Goal: Information Seeking & Learning: Find specific page/section

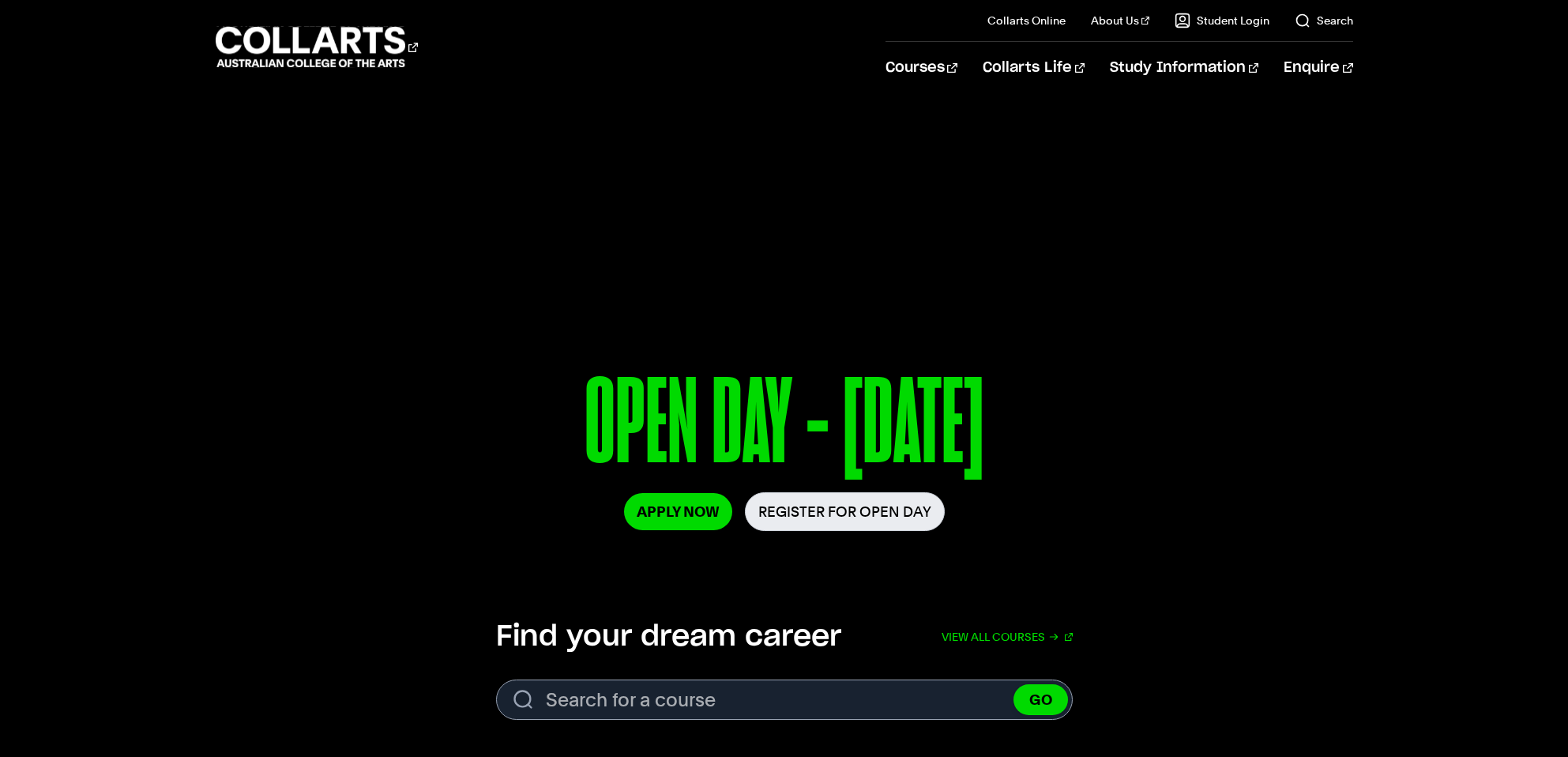
scroll to position [12, 0]
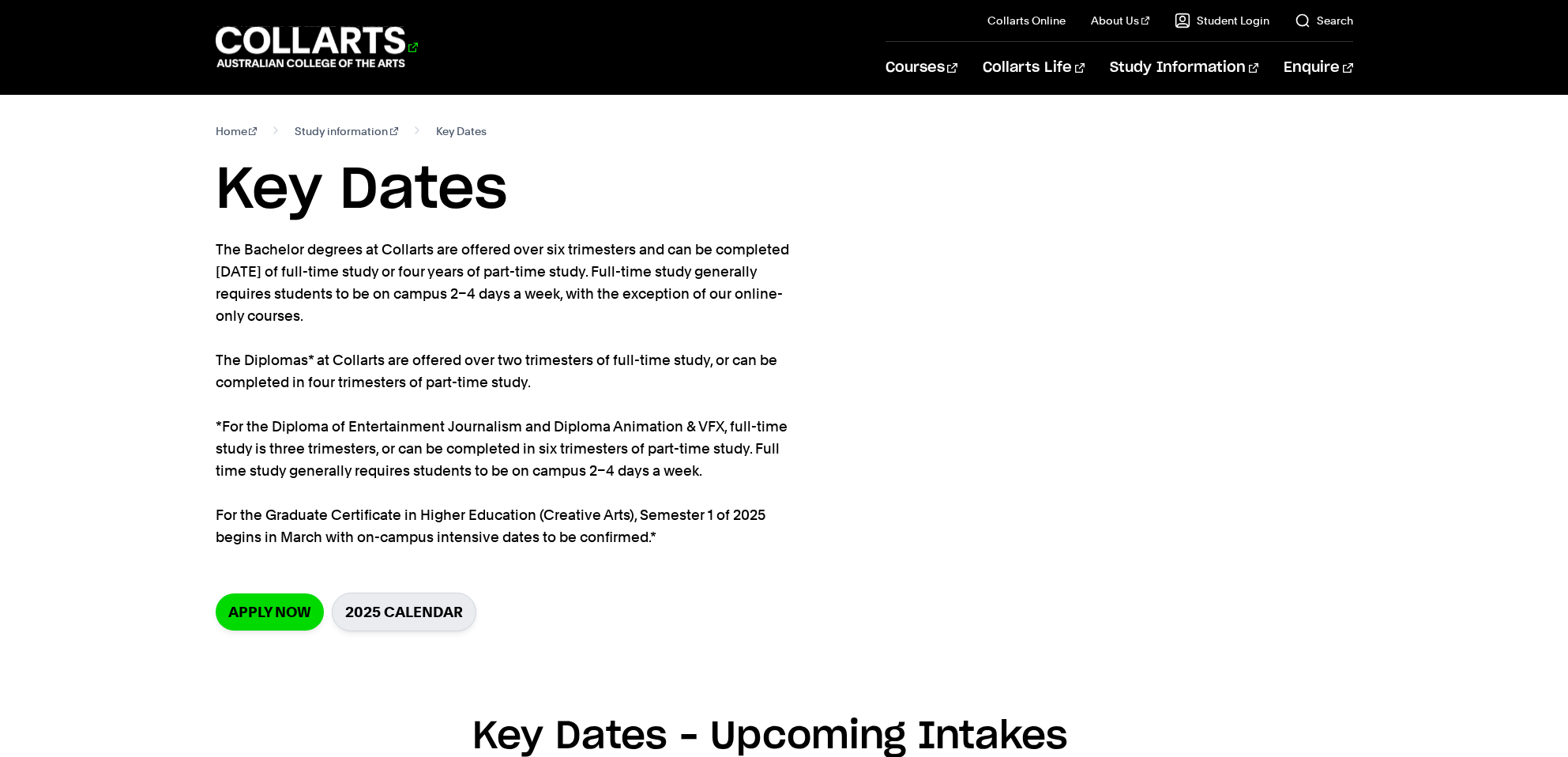
click at [356, 43] on 1 "Go to homepage" at bounding box center [311, 47] width 191 height 42
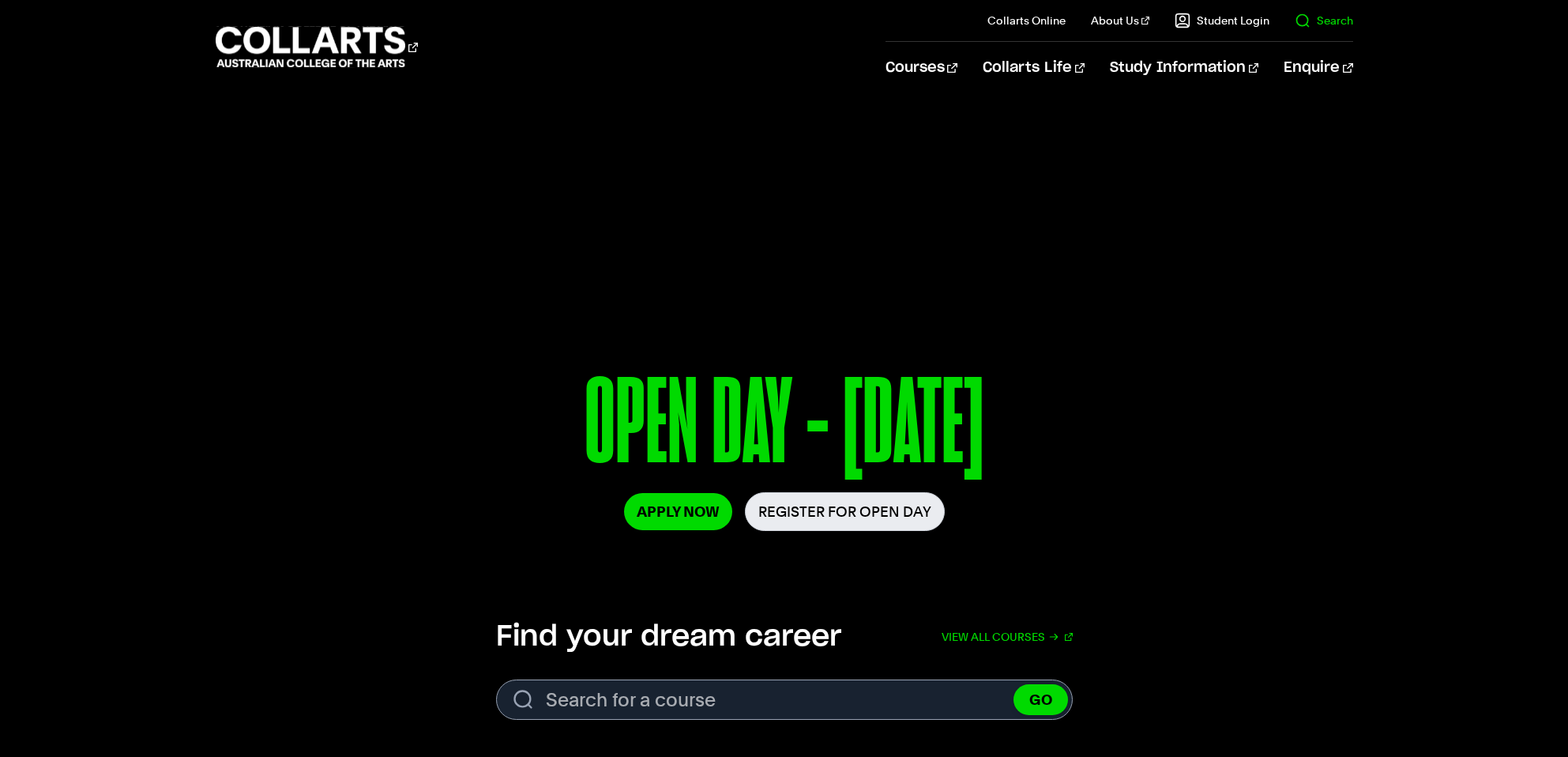
click at [1335, 26] on link "Search" at bounding box center [1323, 20] width 58 height 16
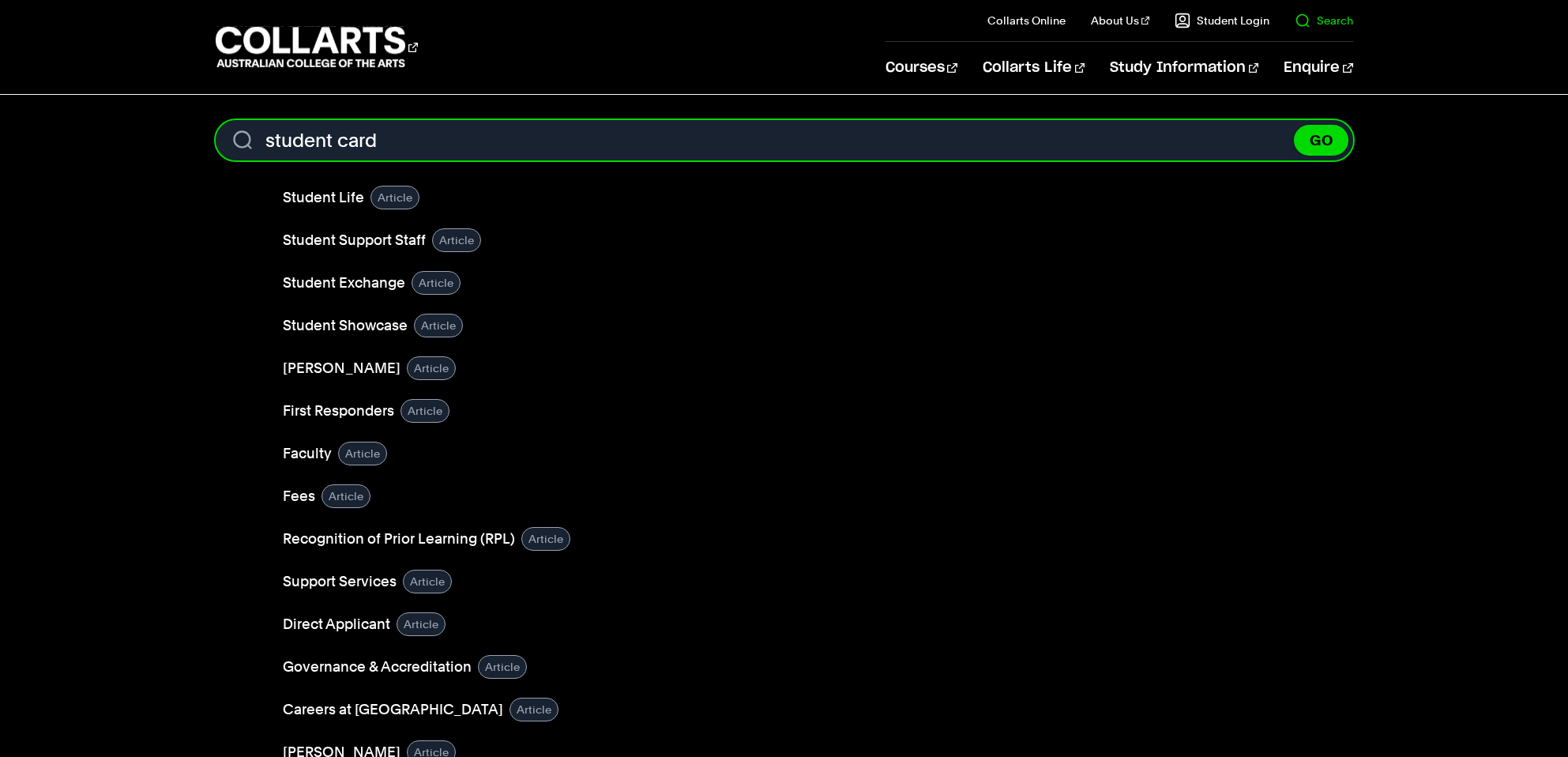
type input "student card"
click at [1293, 125] on button "GO" at bounding box center [1321, 140] width 55 height 31
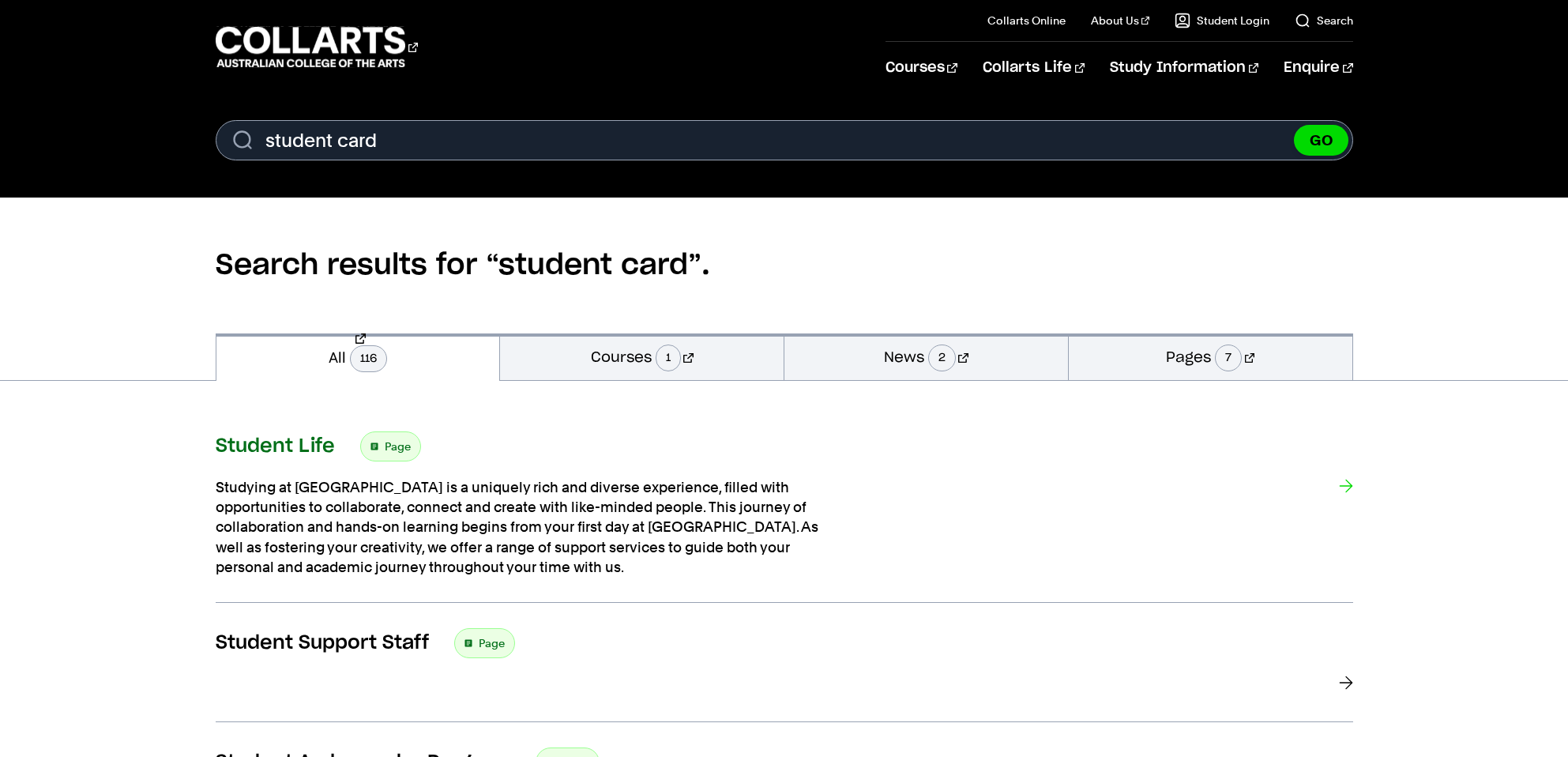
click at [280, 446] on h3 "Student Life" at bounding box center [275, 446] width 119 height 24
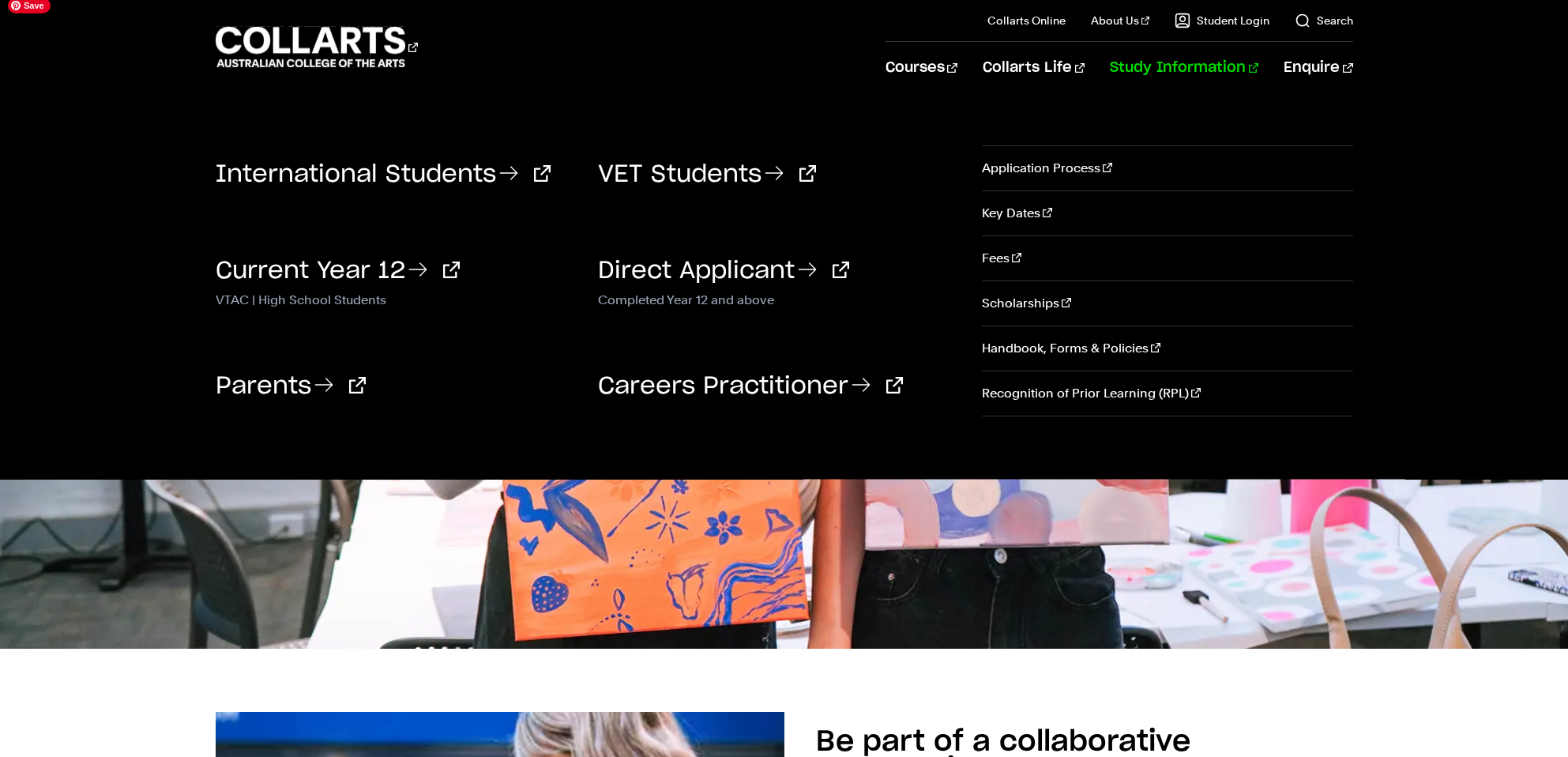
scroll to position [548, 0]
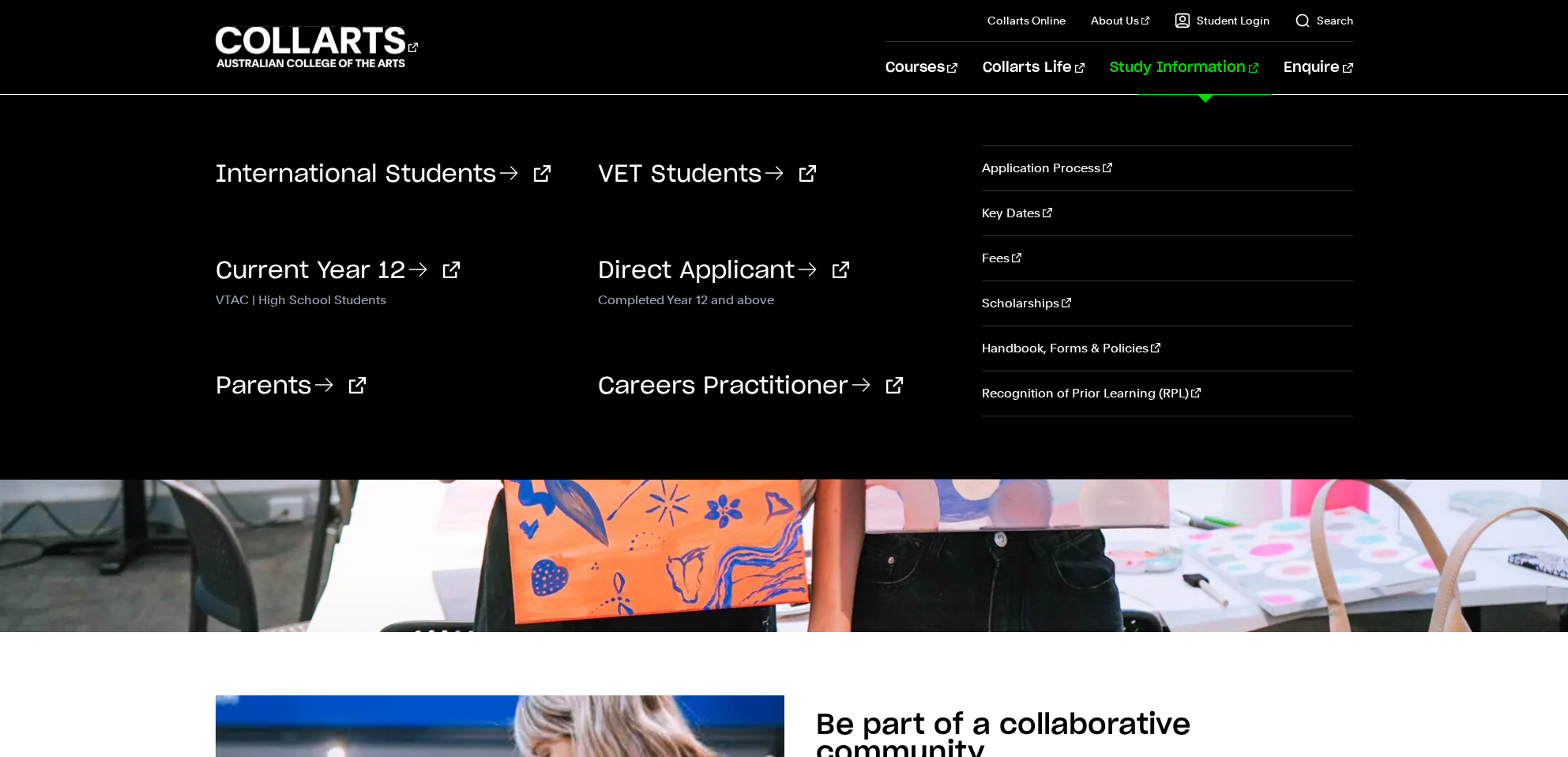
click at [1176, 62] on link "Study Information" at bounding box center [1184, 67] width 148 height 52
